Goal: Check status: Check status

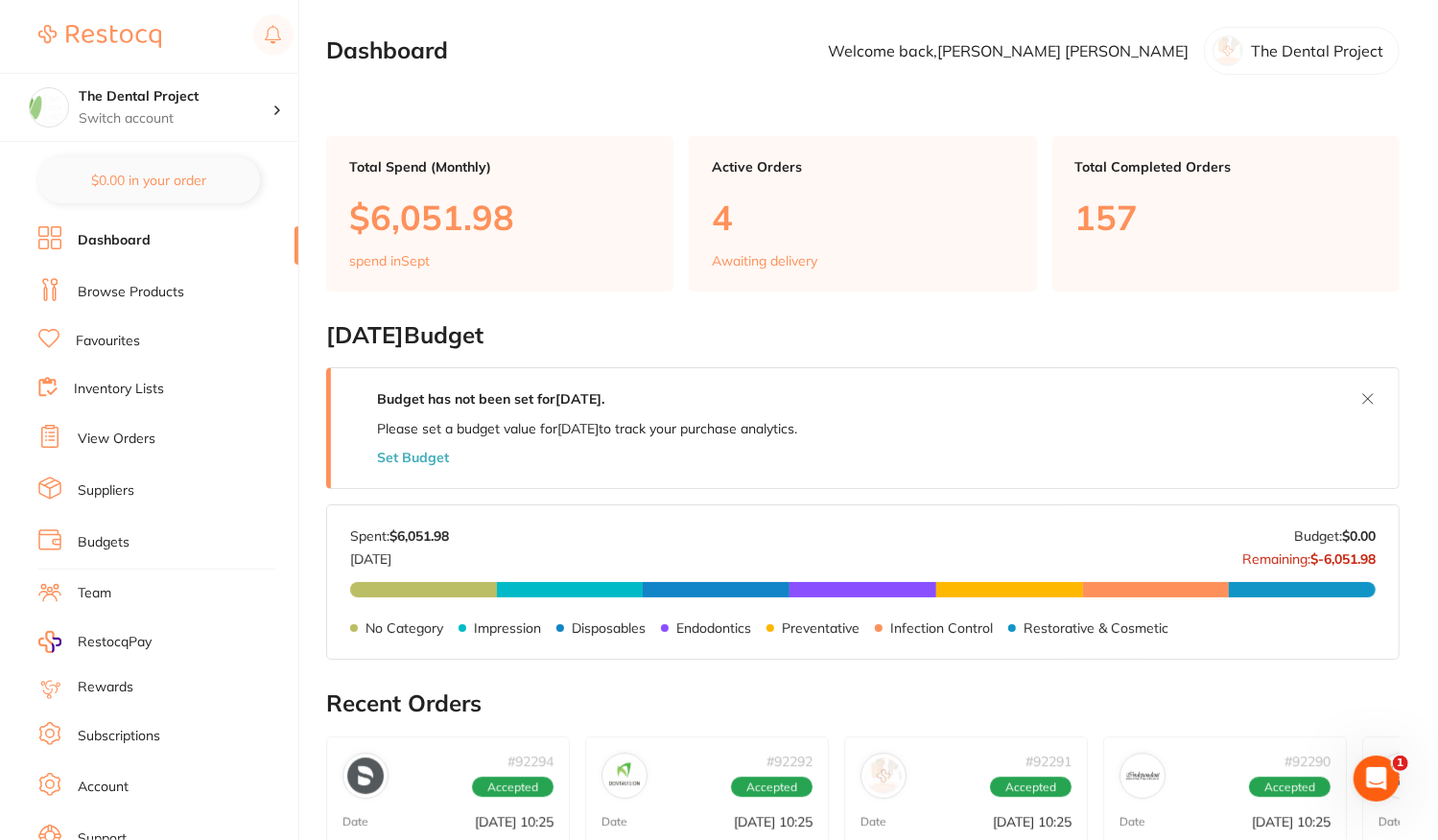
click at [94, 438] on link "View Orders" at bounding box center [116, 439] width 77 height 20
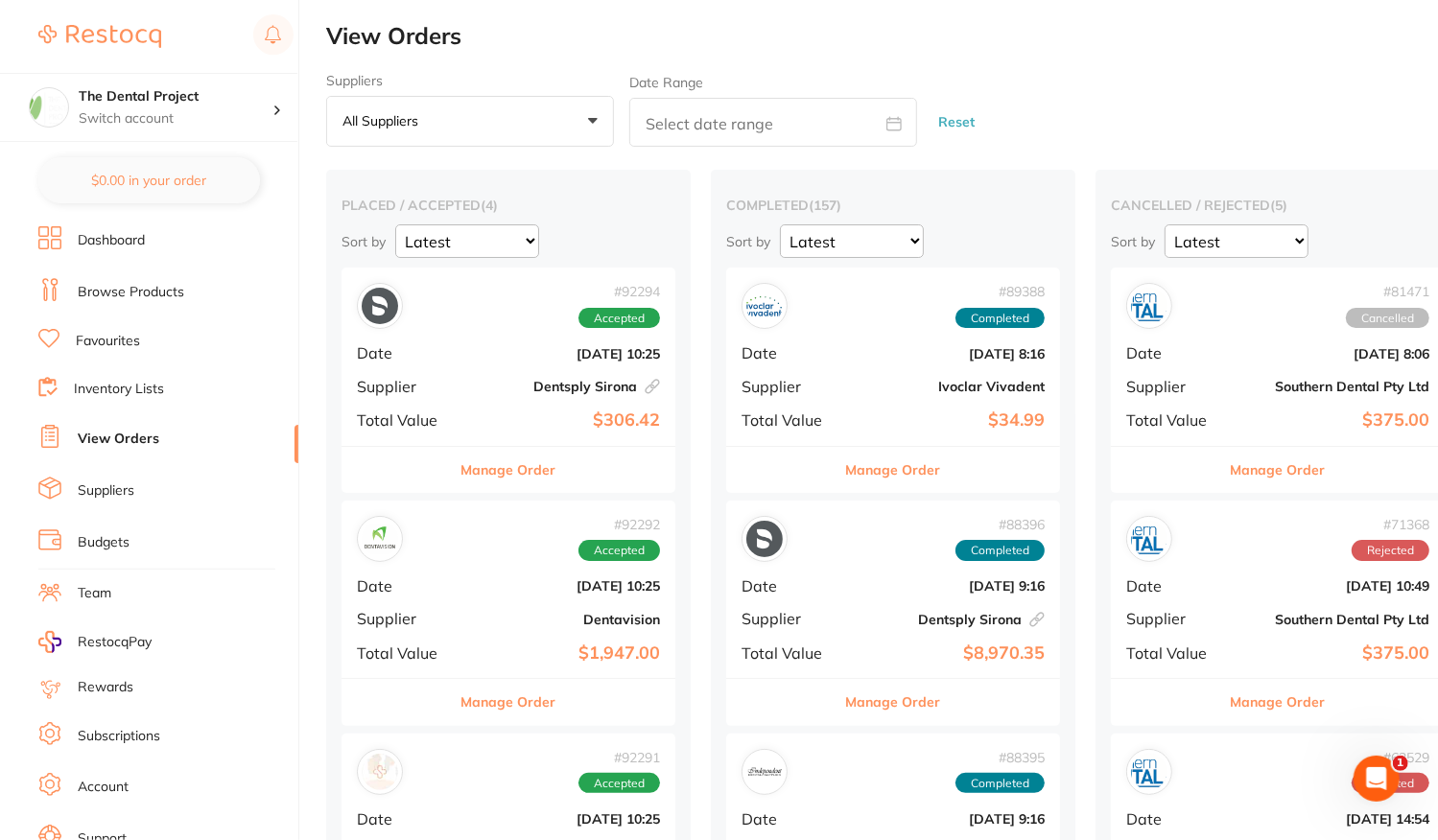
click at [498, 336] on div "# 92294 Accepted Date [DATE] 10:25 Supplier Dentsply Sirona This order has been…" at bounding box center [508, 356] width 334 height 177
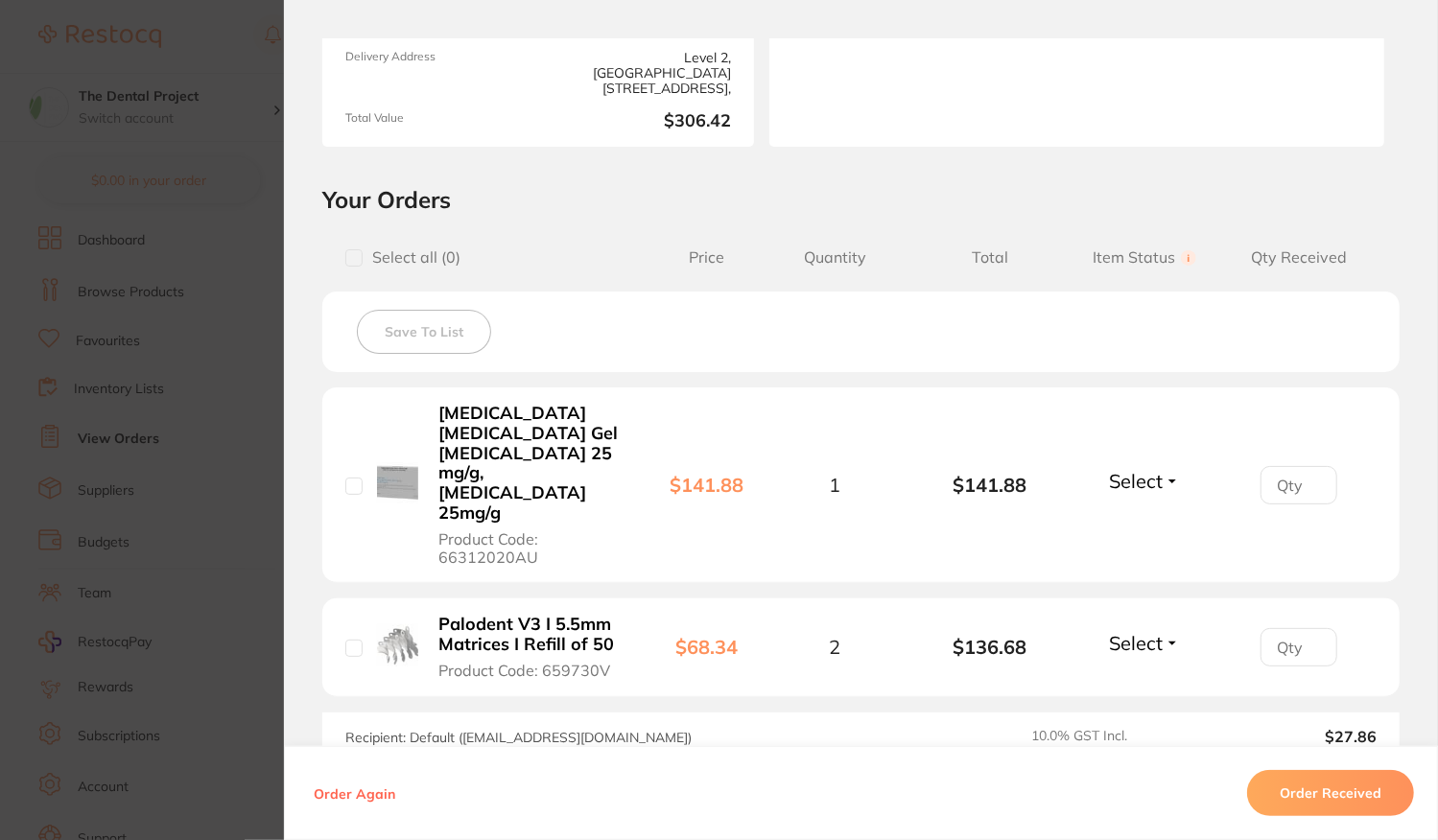
click at [1165, 631] on button "Select" at bounding box center [1144, 643] width 82 height 24
click at [1139, 677] on span "Received" at bounding box center [1145, 684] width 49 height 15
click at [182, 437] on section "Order ID: Restocq- 92294 Linked Order Order Information 1 Received Accepted Ord…" at bounding box center [719, 420] width 1438 height 840
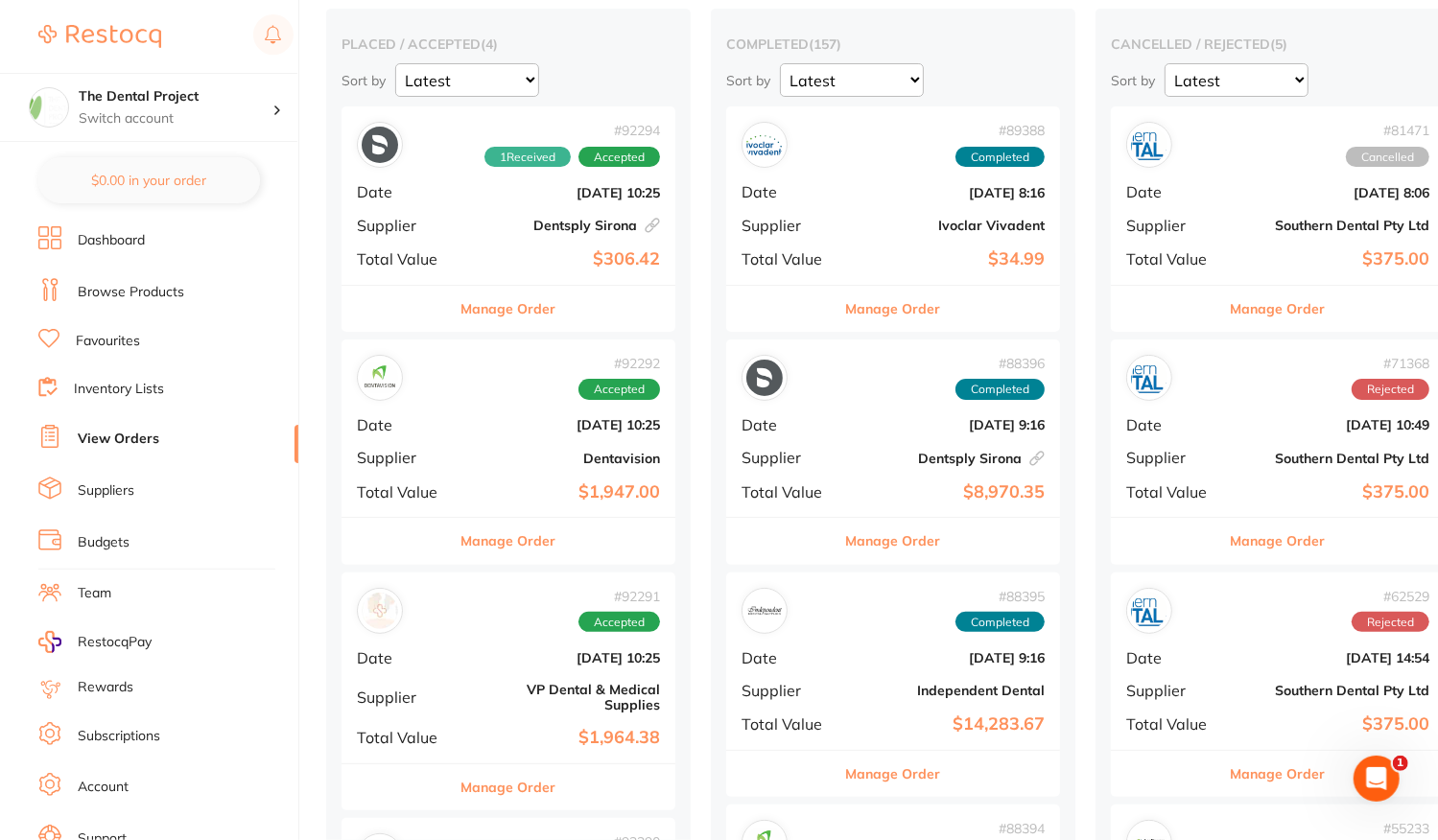
scroll to position [288, 0]
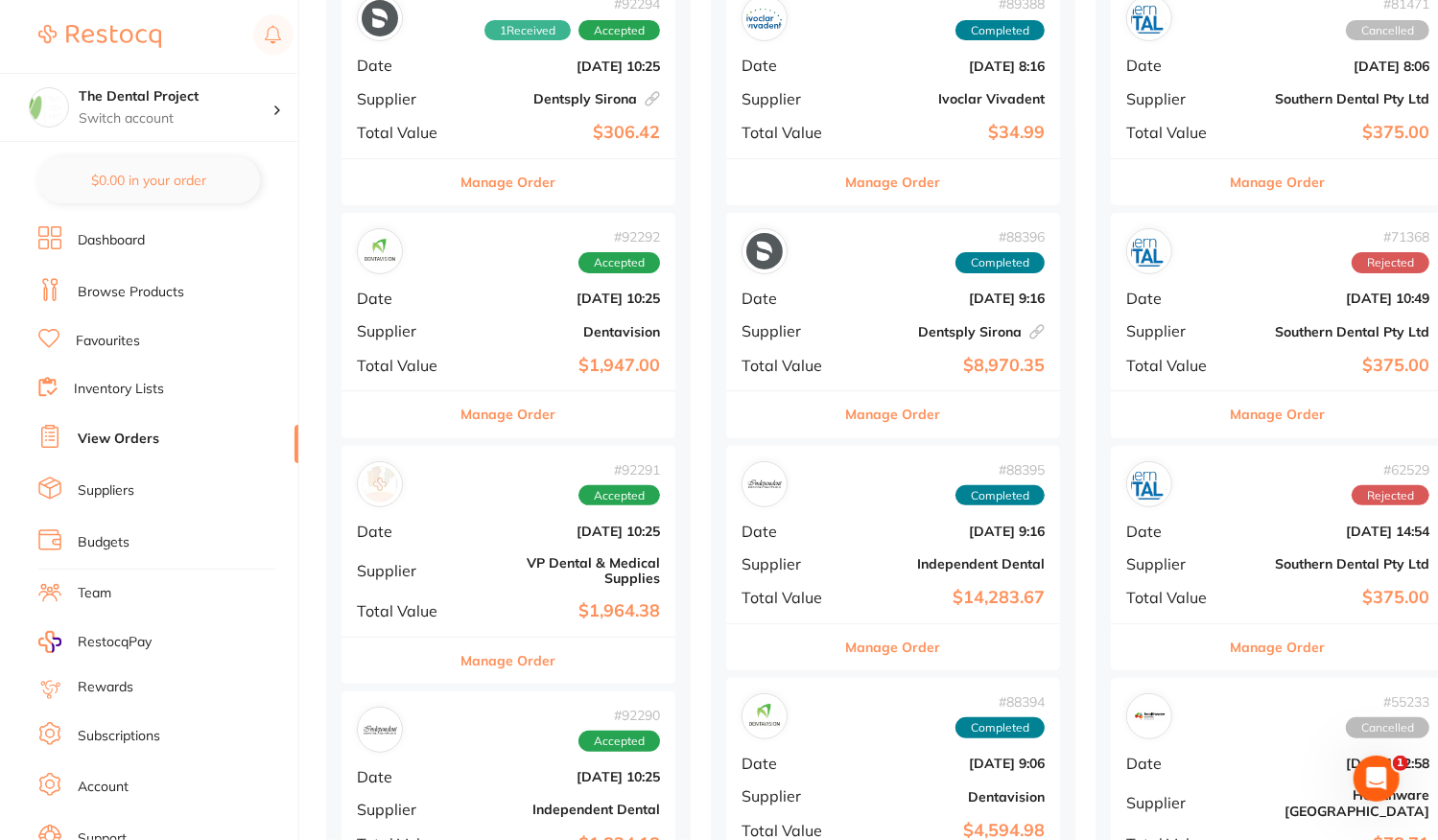
click at [477, 530] on b "[DATE] 10:25" at bounding box center [565, 531] width 192 height 16
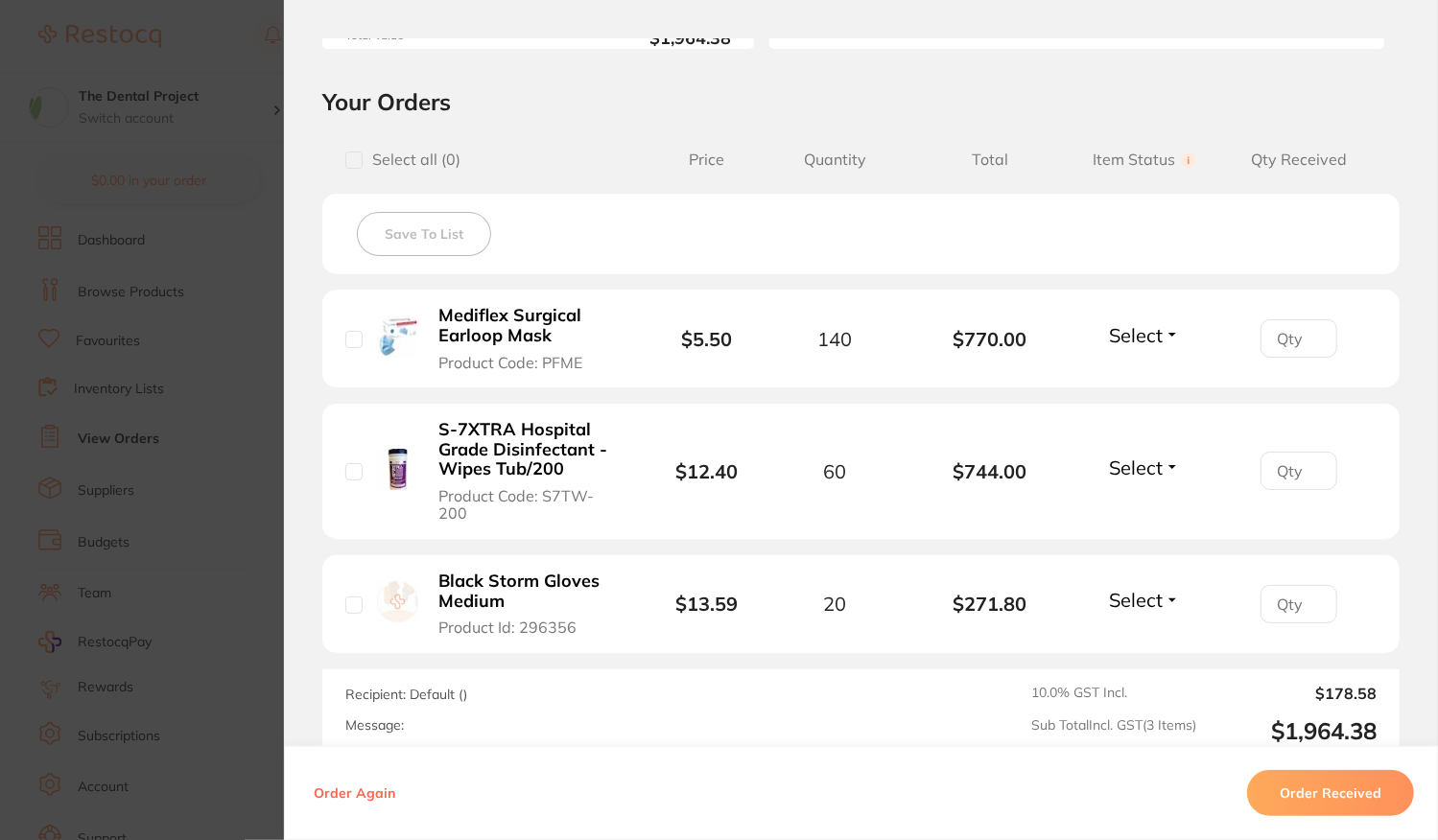
click at [1311, 788] on button "Order Received" at bounding box center [1330, 793] width 167 height 46
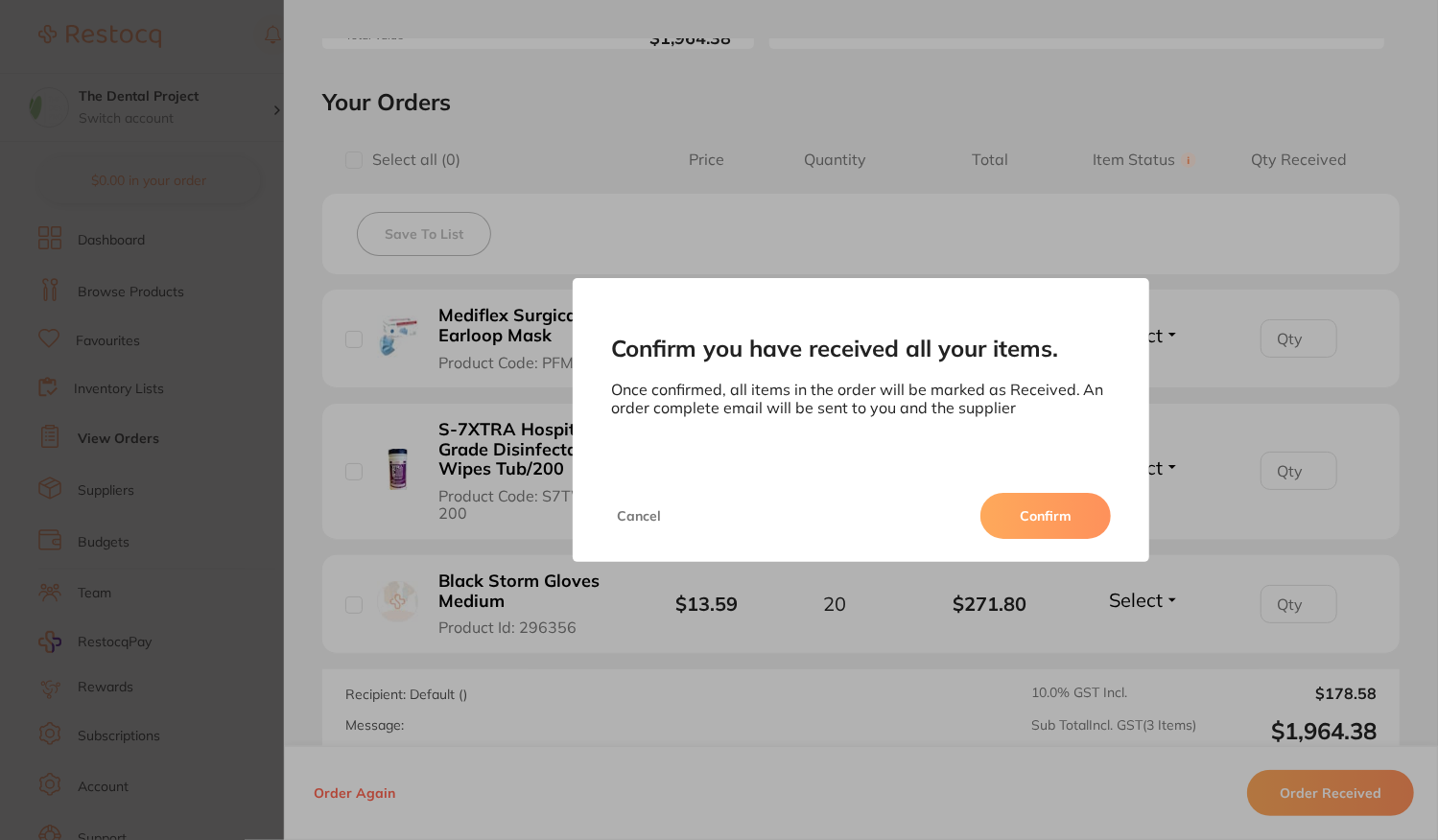
click at [1024, 532] on button "Confirm" at bounding box center [1045, 516] width 130 height 46
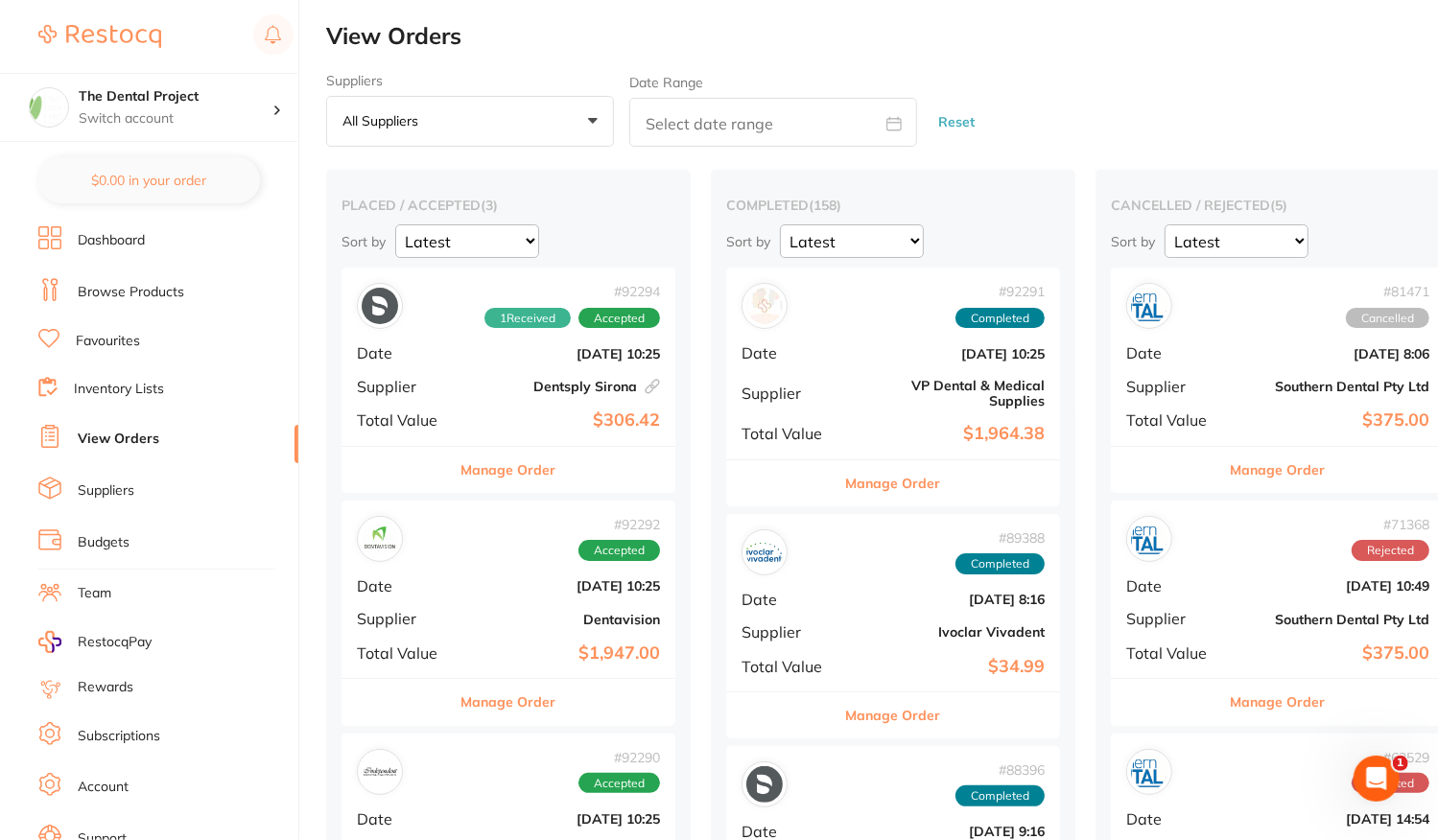
click at [111, 372] on ul "Dashboard Browse Products Favourites Inventory Lists View Orders Suppliers Budg…" at bounding box center [168, 557] width 260 height 662
click at [106, 390] on link "Inventory Lists" at bounding box center [119, 390] width 90 height 20
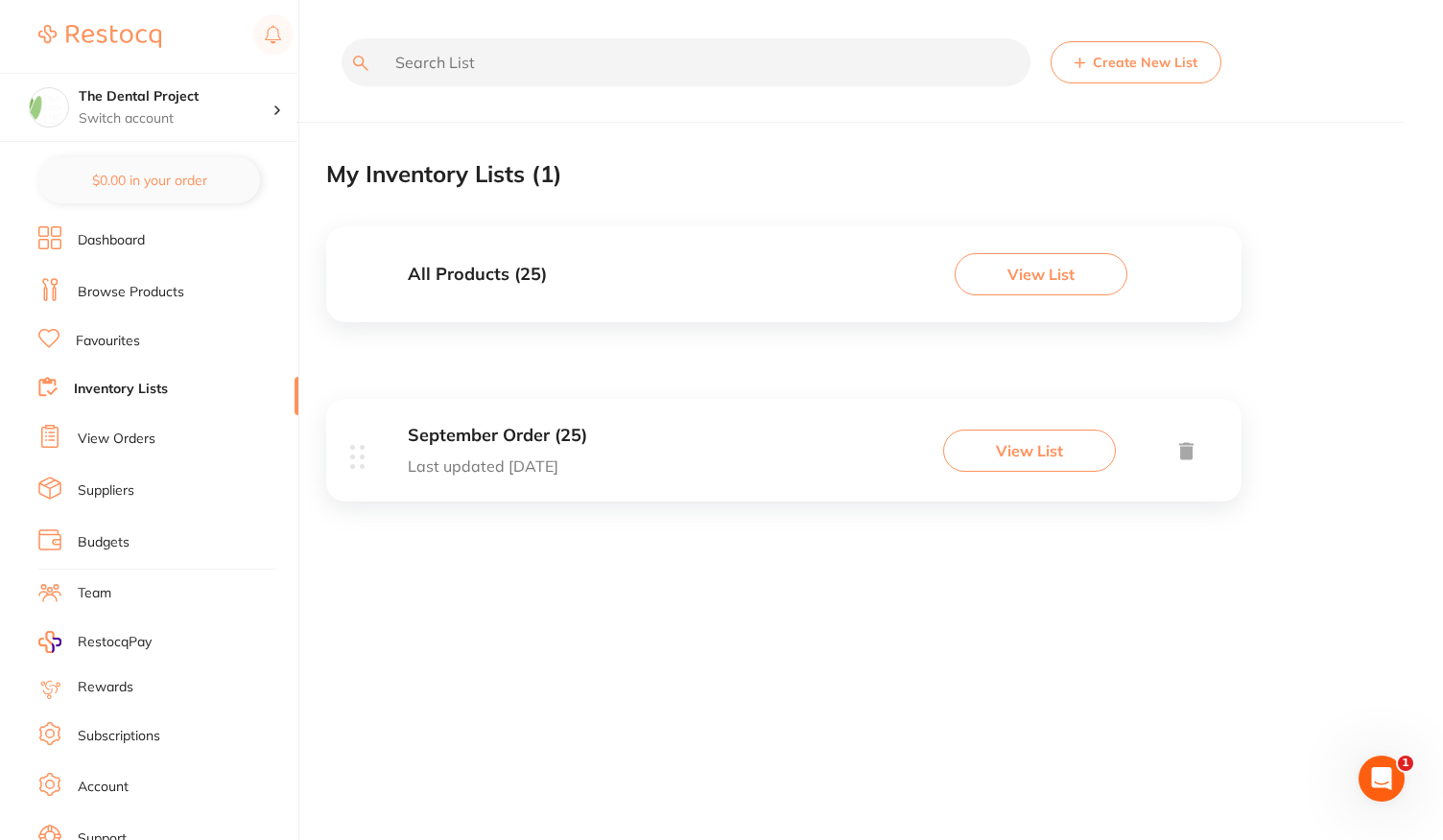
click at [624, 437] on div "September Order (25) Last updated [DATE] View List" at bounding box center [784, 450] width 916 height 103
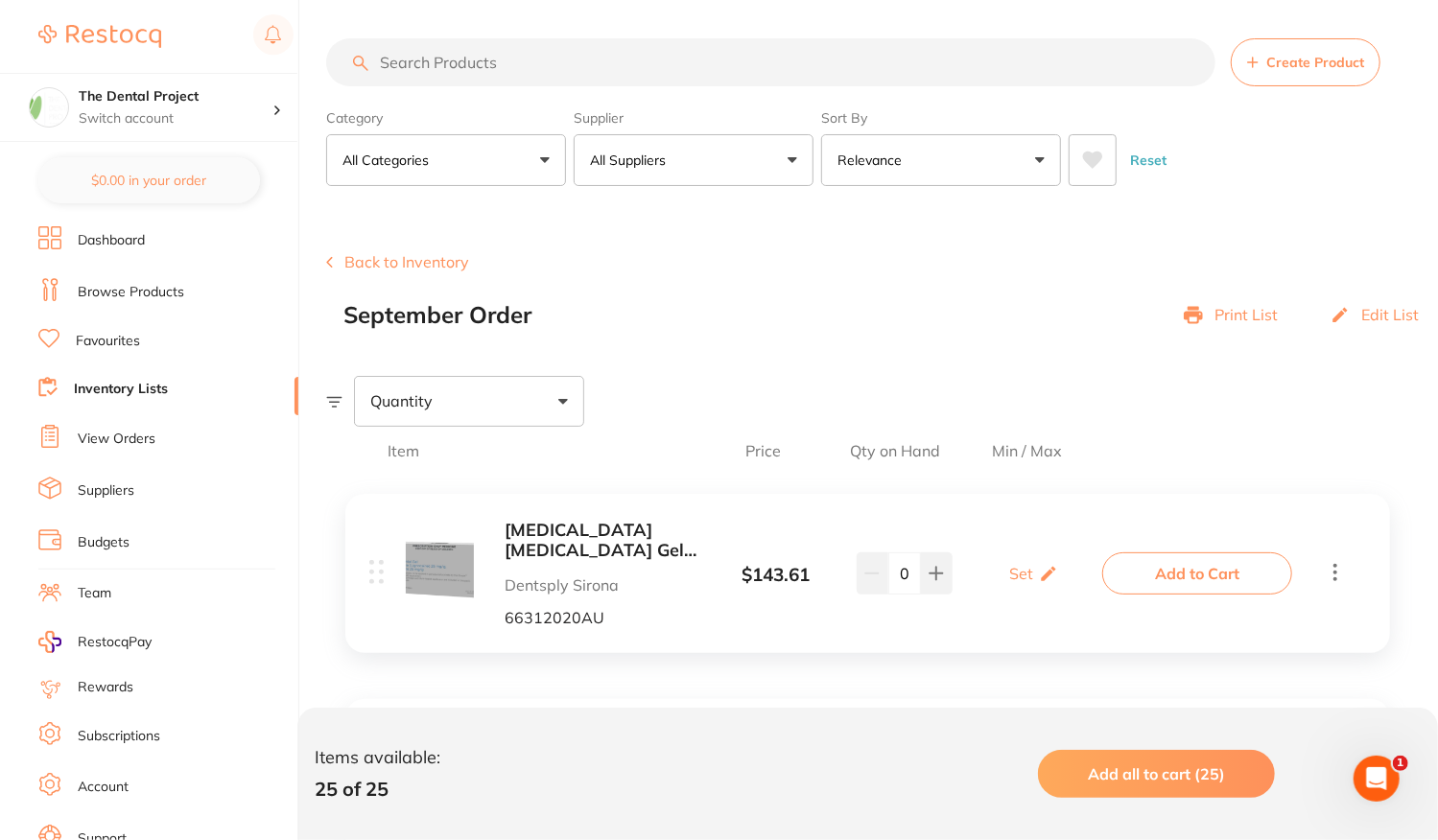
click at [1232, 316] on p "Print List" at bounding box center [1246, 315] width 64 height 18
click at [1195, 314] on icon at bounding box center [1194, 316] width 20 height 18
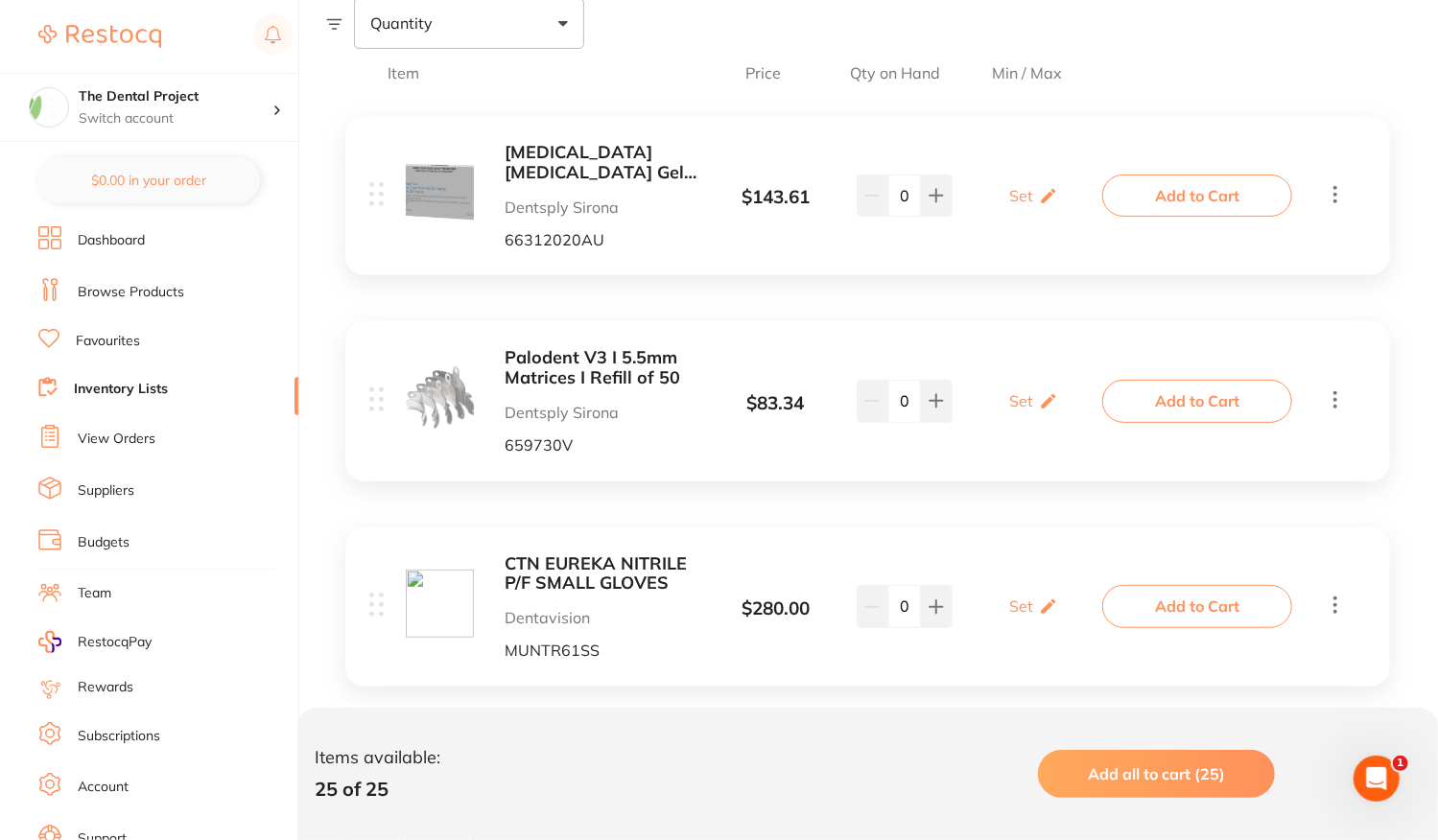
scroll to position [479, 0]
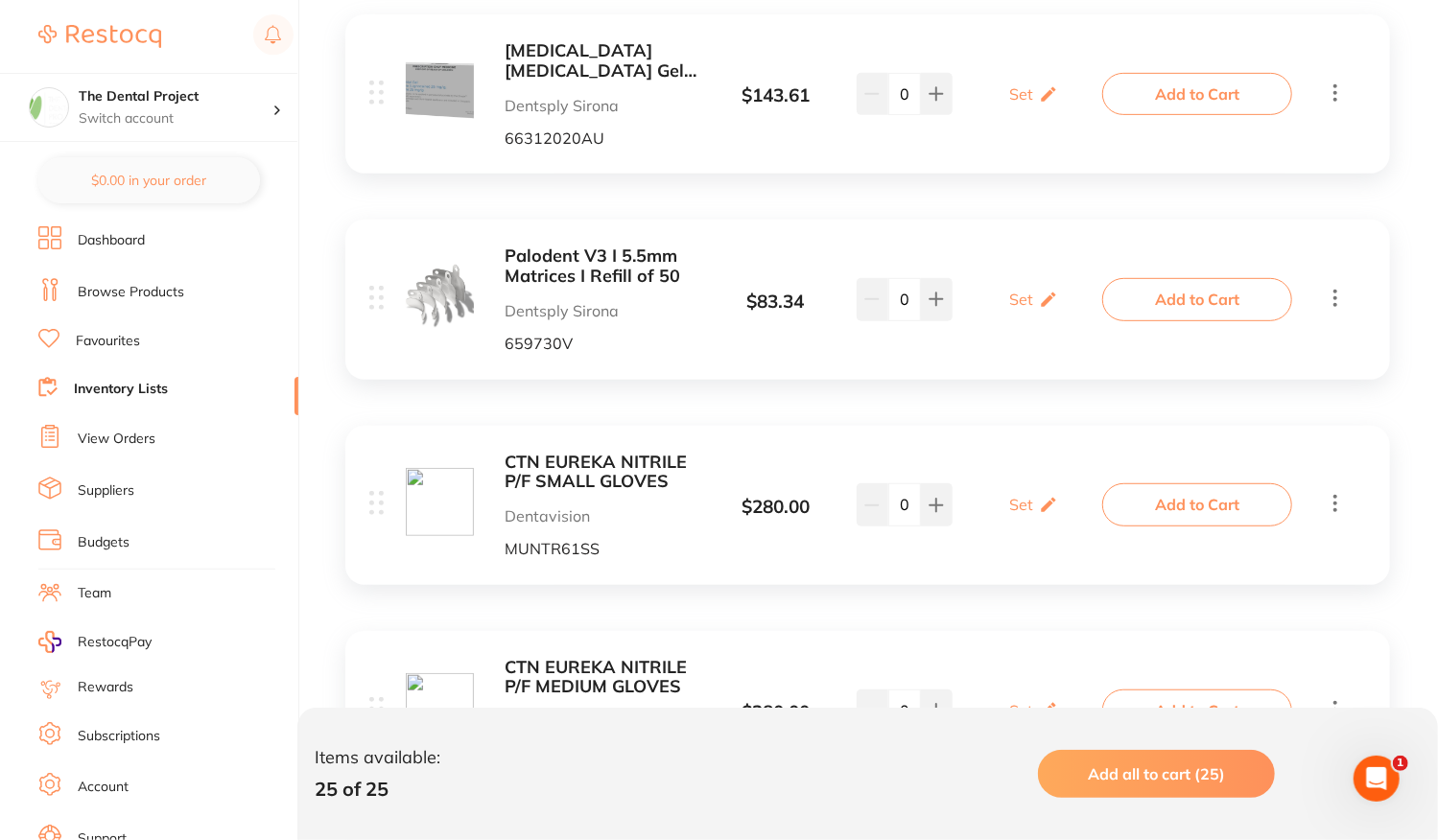
click at [1330, 82] on icon at bounding box center [1335, 92] width 23 height 24
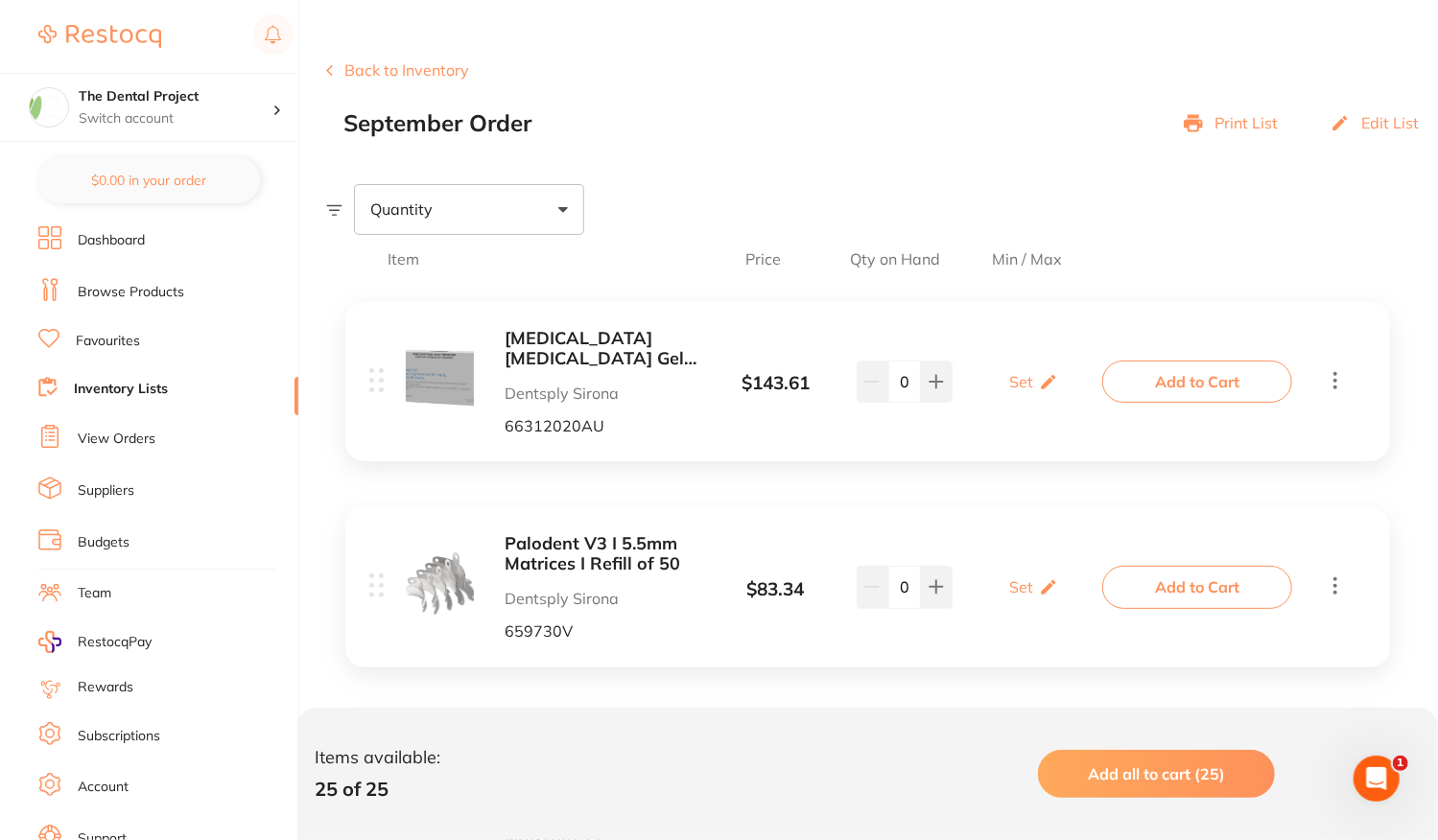
scroll to position [0, 0]
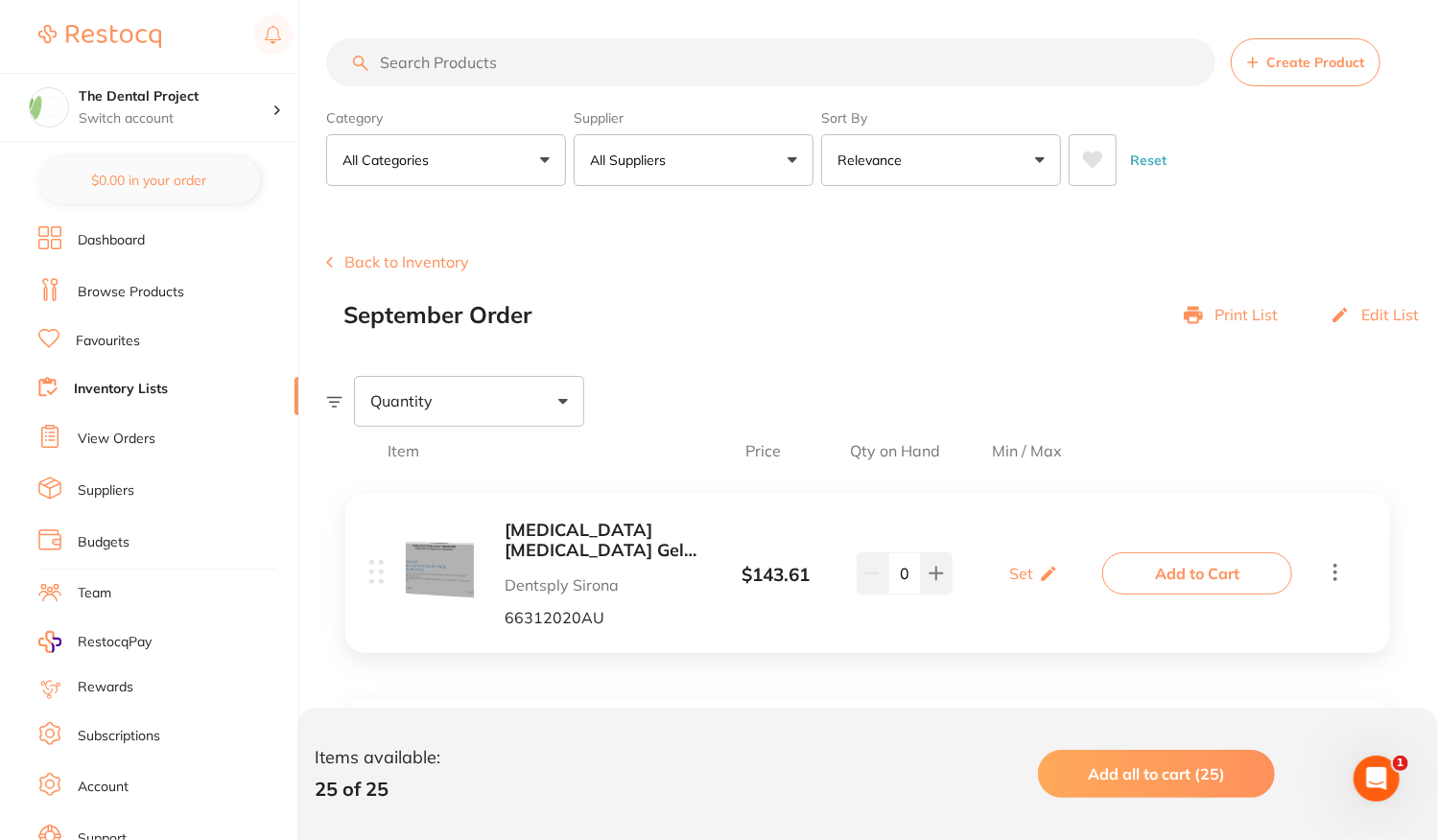
click at [1394, 308] on p "Edit List" at bounding box center [1390, 315] width 58 height 18
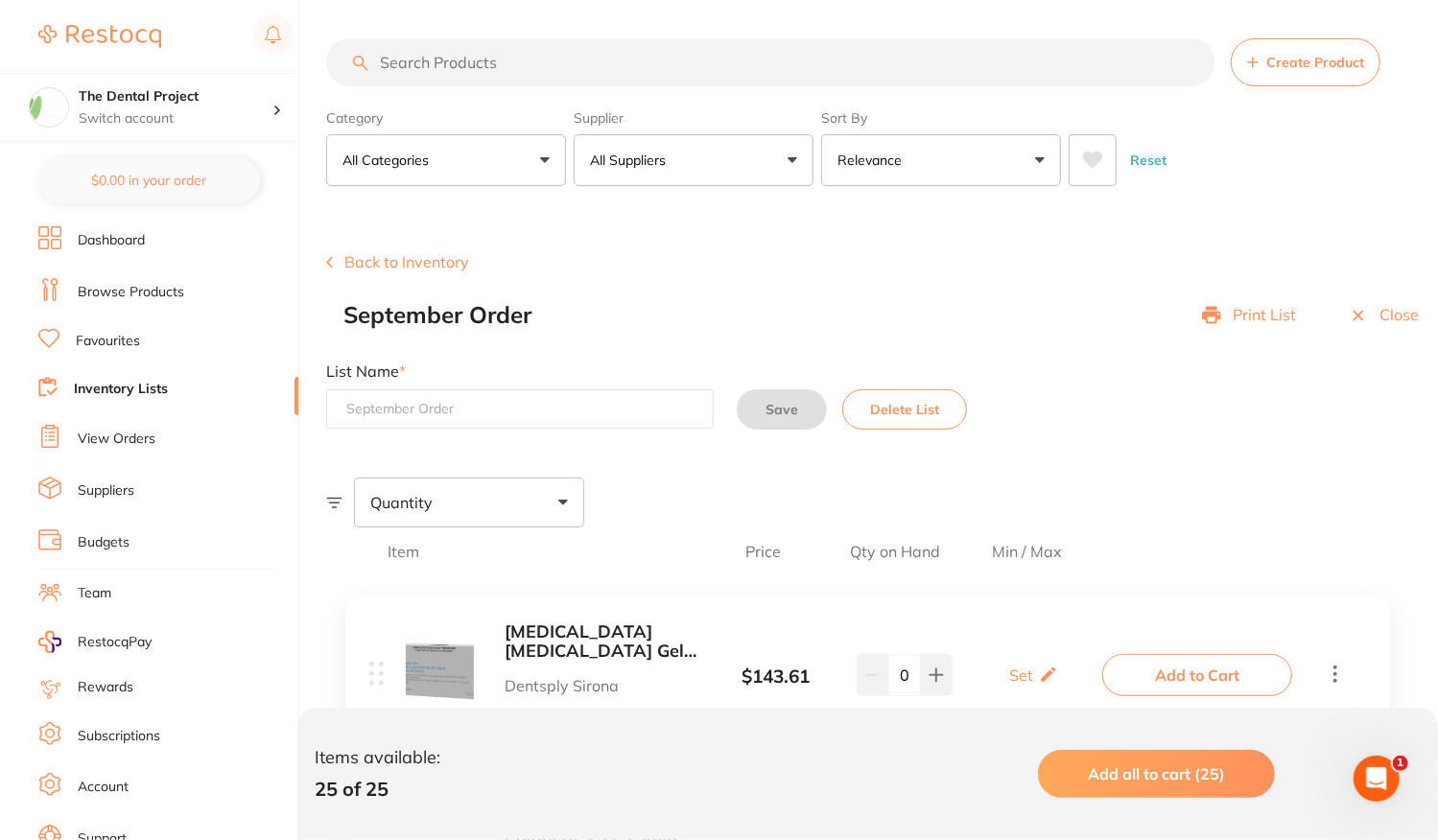
click at [1272, 318] on p "Print List" at bounding box center [1264, 315] width 64 height 18
click at [1425, 319] on div "Print List Close" at bounding box center [1319, 315] width 236 height 26
click at [1400, 316] on p "Close" at bounding box center [1399, 315] width 39 height 18
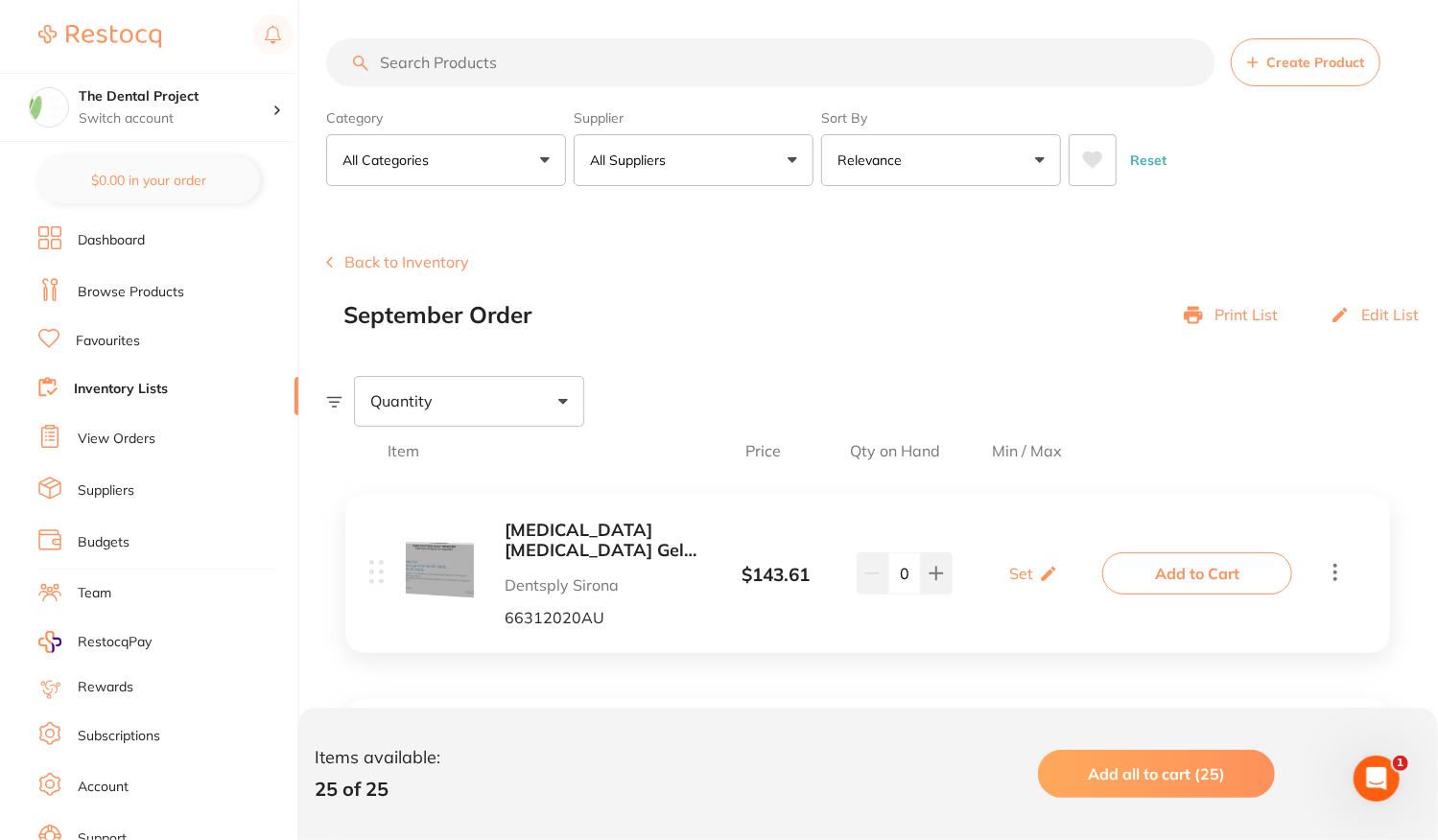
click at [124, 439] on link "View Orders" at bounding box center [116, 439] width 77 height 20
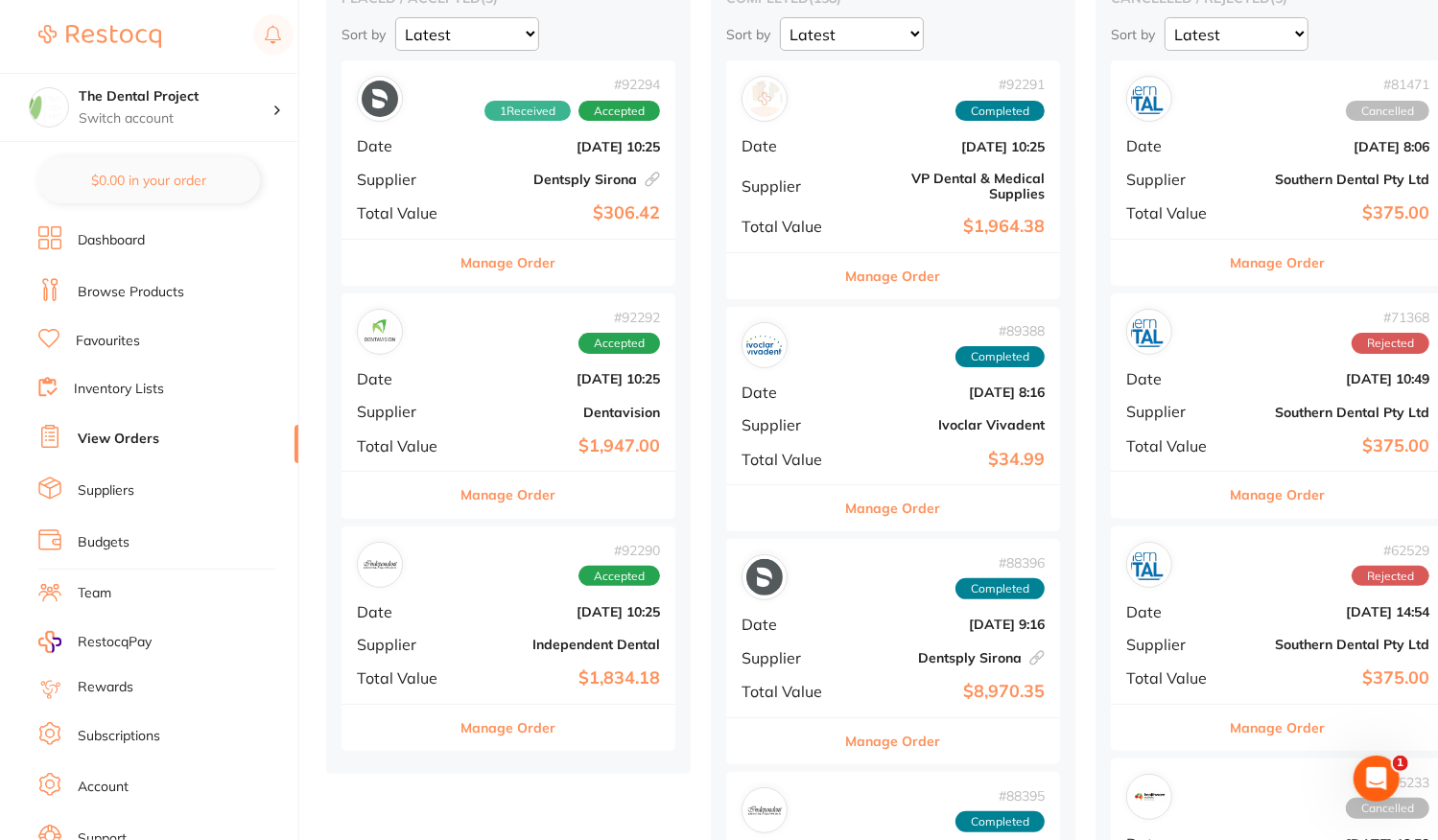
scroll to position [96, 0]
